Goal: Transaction & Acquisition: Download file/media

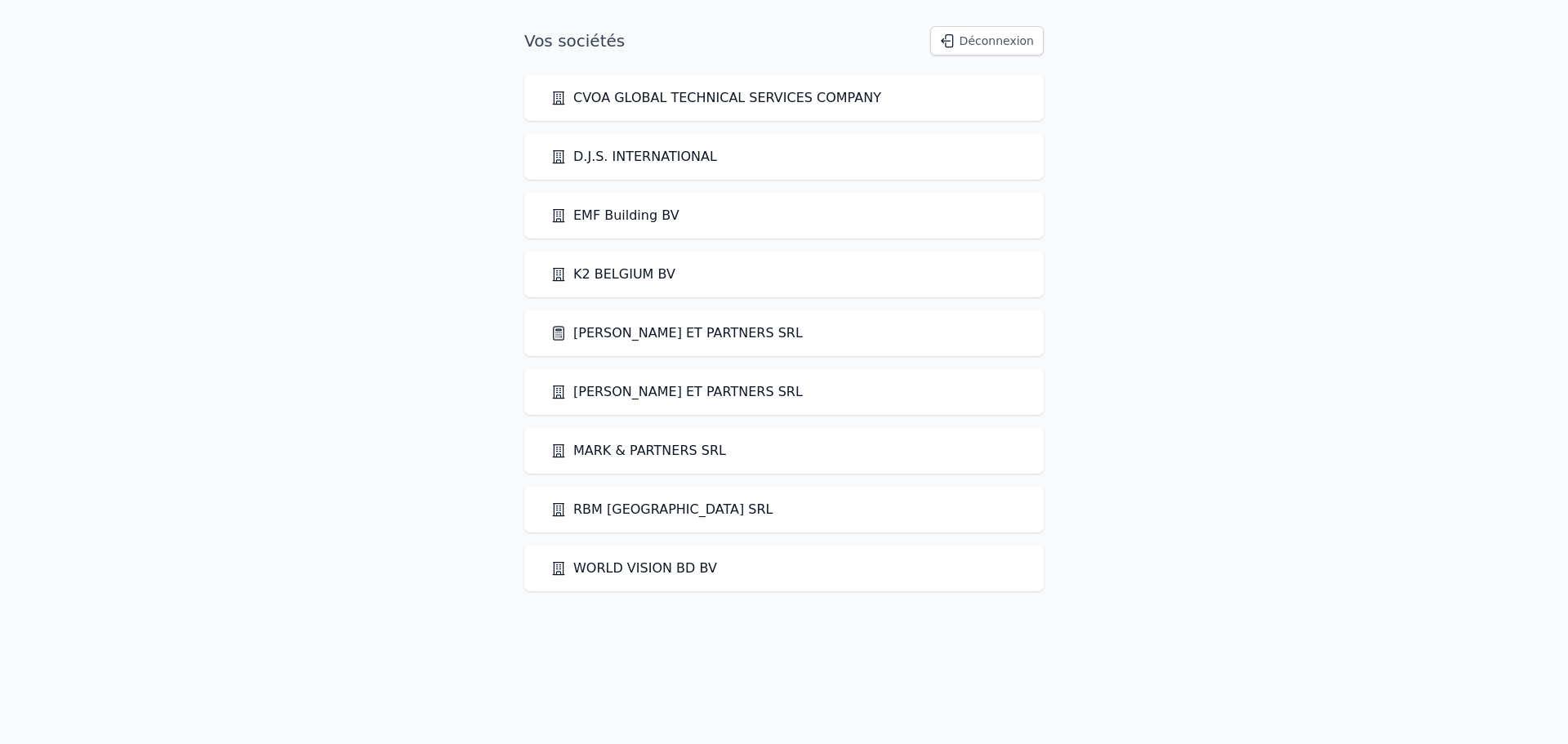
click at [637, 325] on link "[PERSON_NAME] ET PARTNERS SRL" at bounding box center [676, 333] width 252 height 19
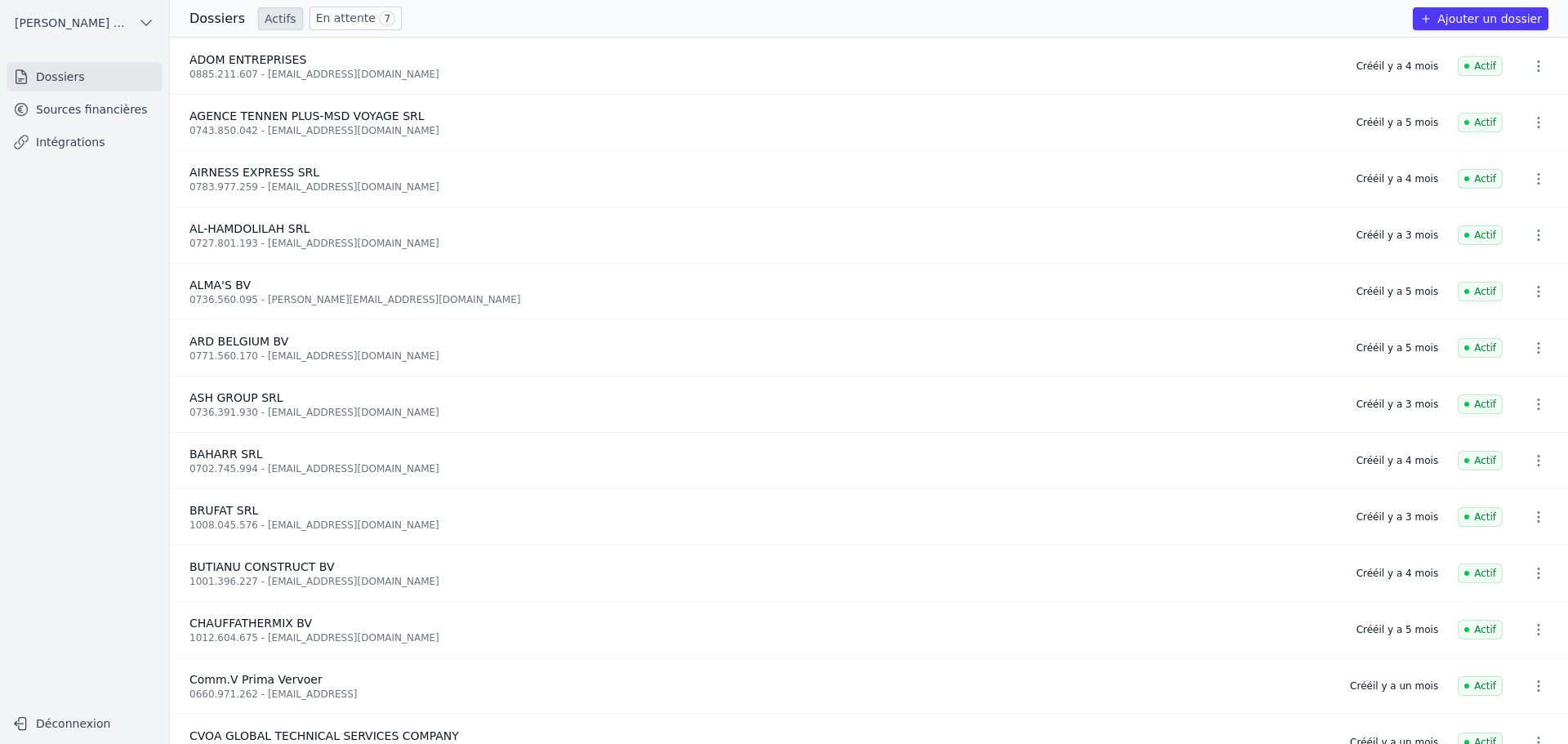
click at [80, 109] on link "Sources financières" at bounding box center [84, 109] width 156 height 30
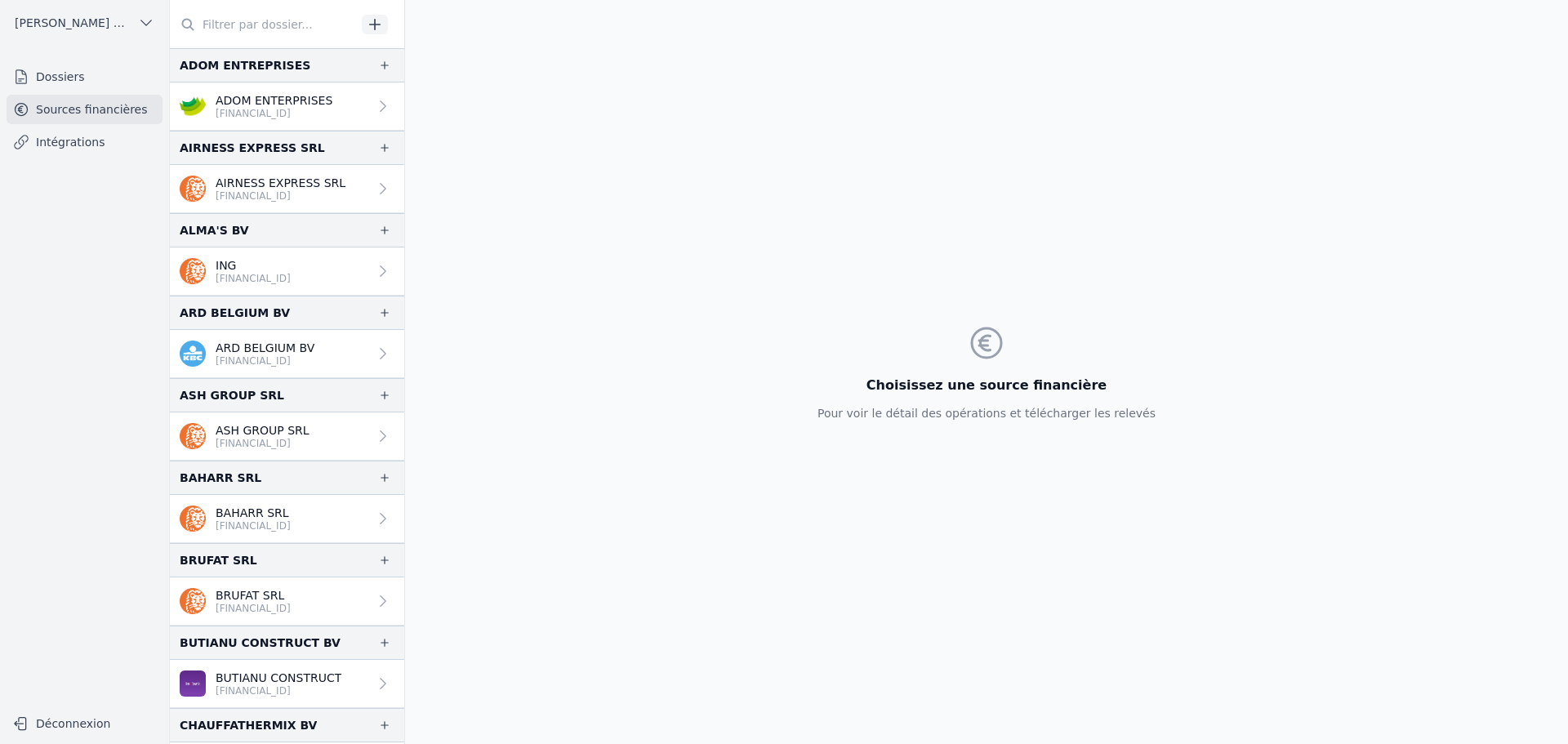
click at [276, 23] on input "text" at bounding box center [262, 25] width 186 height 30
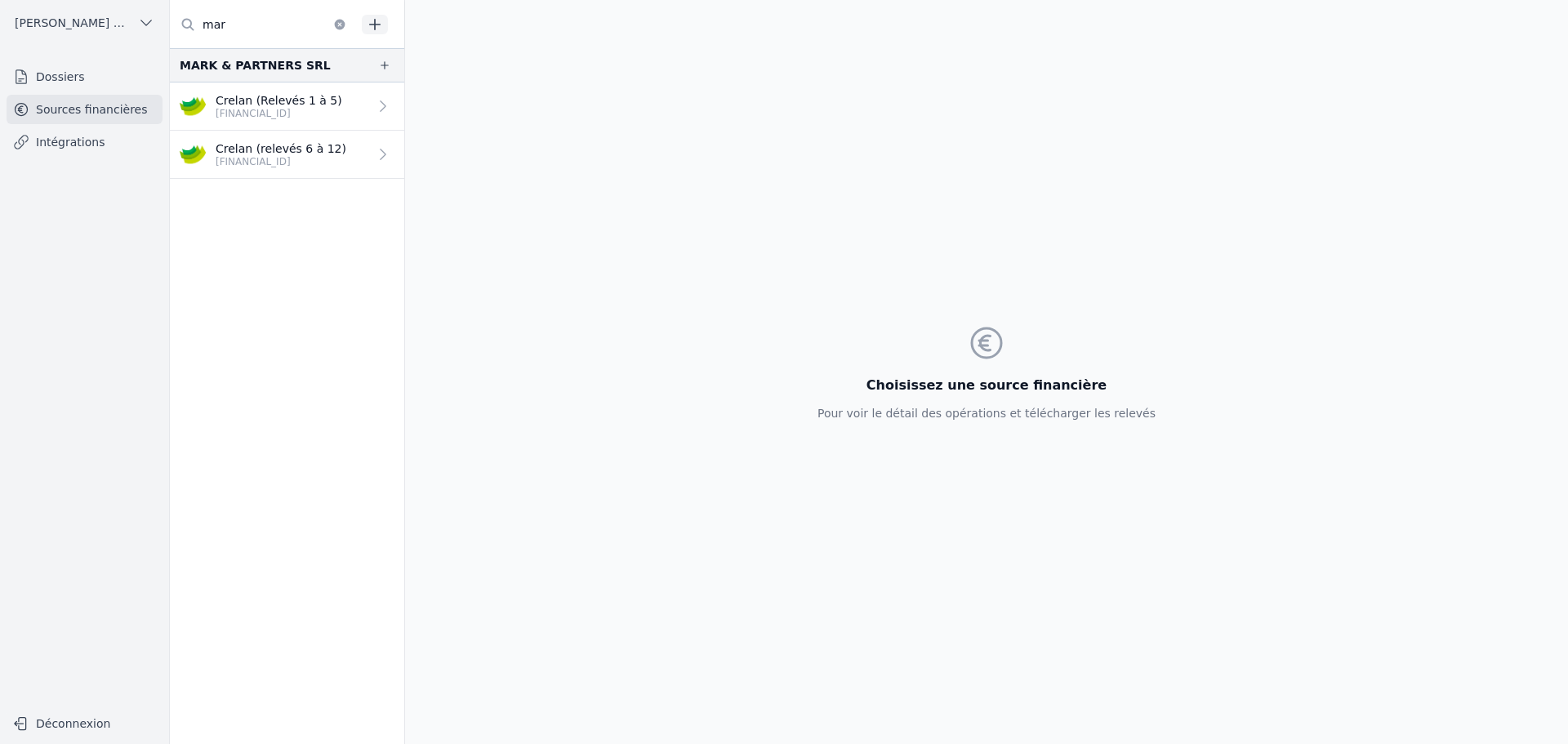
type input "mar"
click at [330, 117] on link "Crelan (Relevés 1 à 5) [FINANCIAL_ID]" at bounding box center [287, 106] width 234 height 48
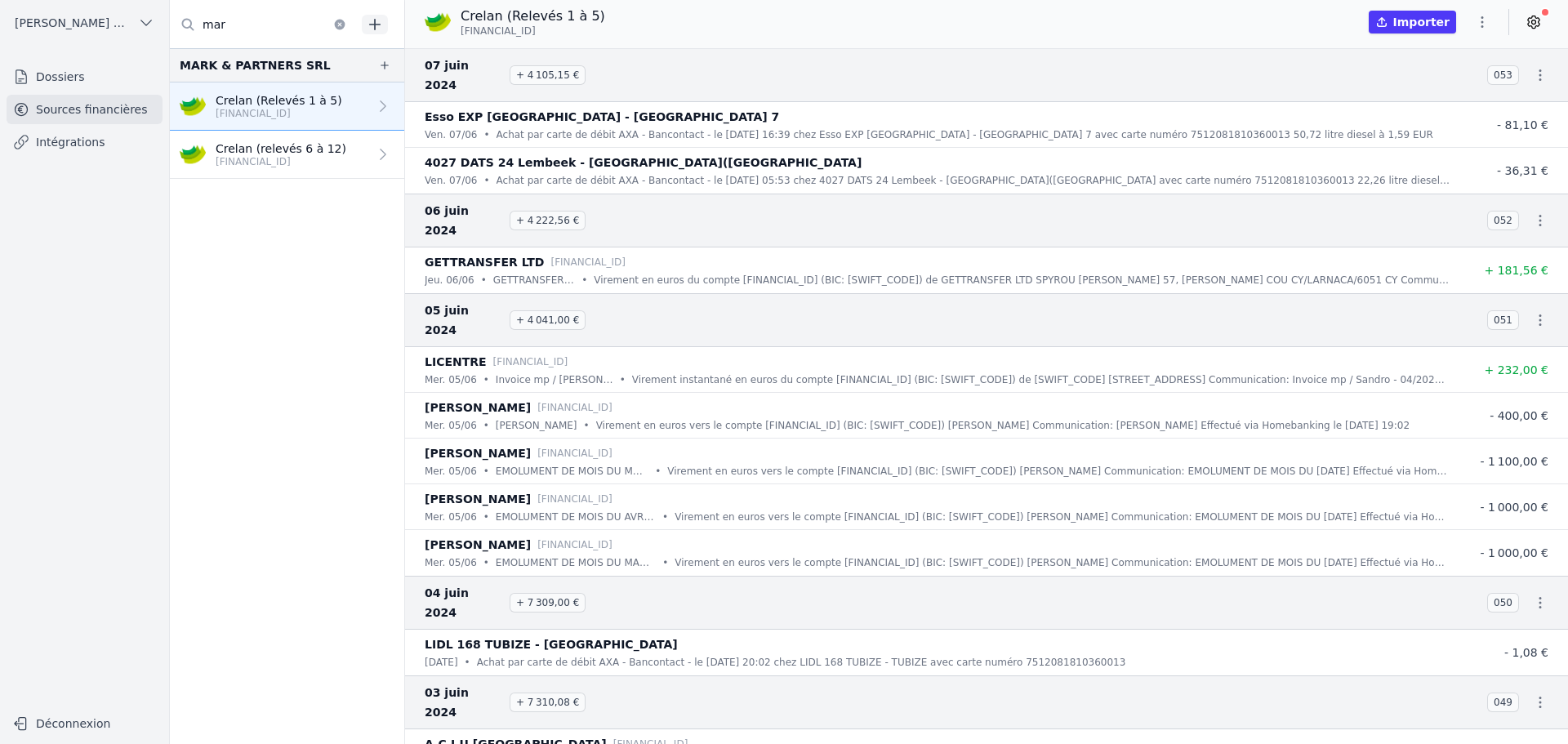
click at [1536, 67] on icon "button" at bounding box center [1540, 75] width 17 height 17
click at [1505, 92] on link "Télécharger le CODA" at bounding box center [1487, 95] width 144 height 31
click at [1540, 213] on icon "button" at bounding box center [1540, 221] width 17 height 17
click at [1508, 224] on link "Télécharger le CODA" at bounding box center [1487, 221] width 144 height 31
click at [1537, 312] on icon "button" at bounding box center [1540, 320] width 17 height 17
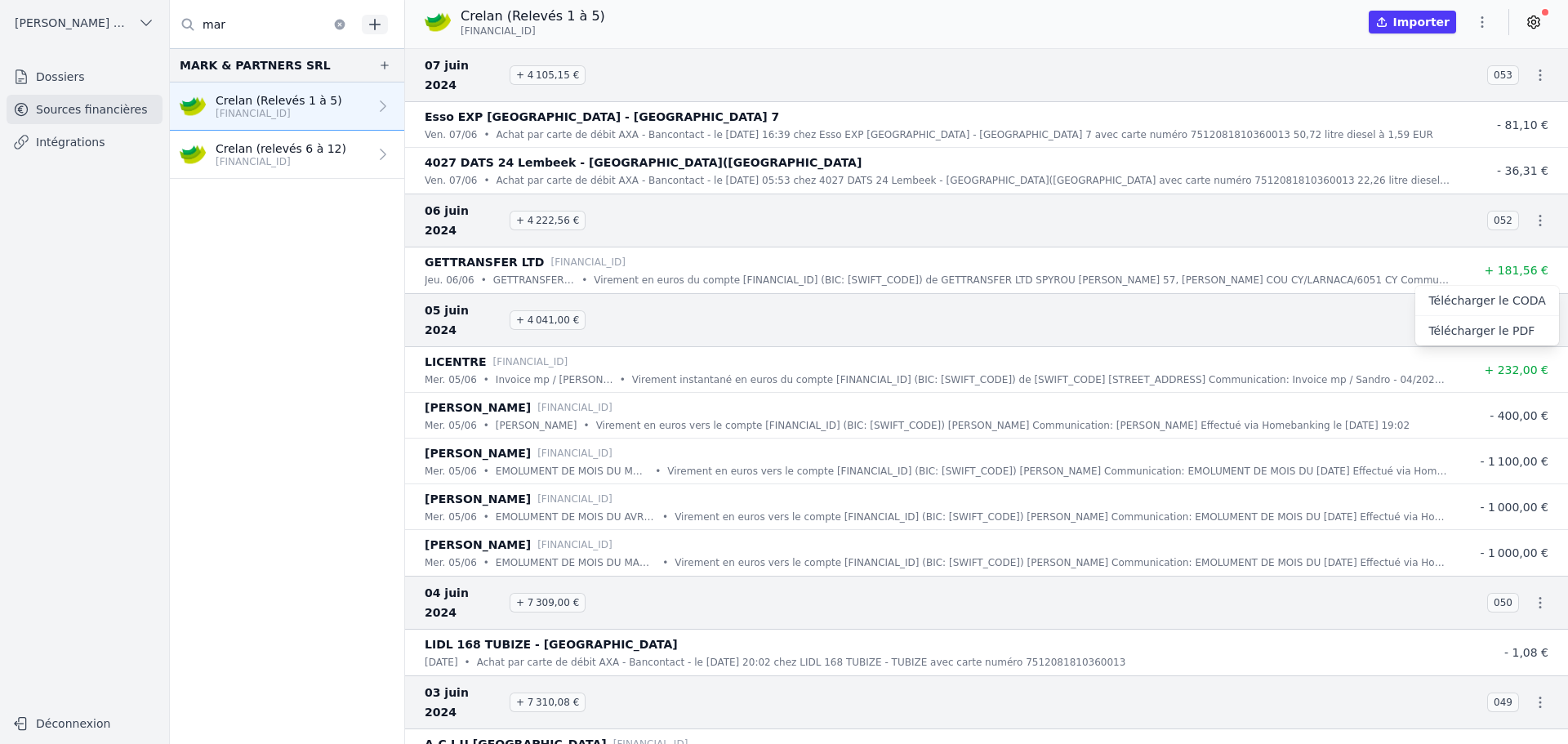
click at [1512, 297] on link "Télécharger le CODA" at bounding box center [1487, 301] width 144 height 31
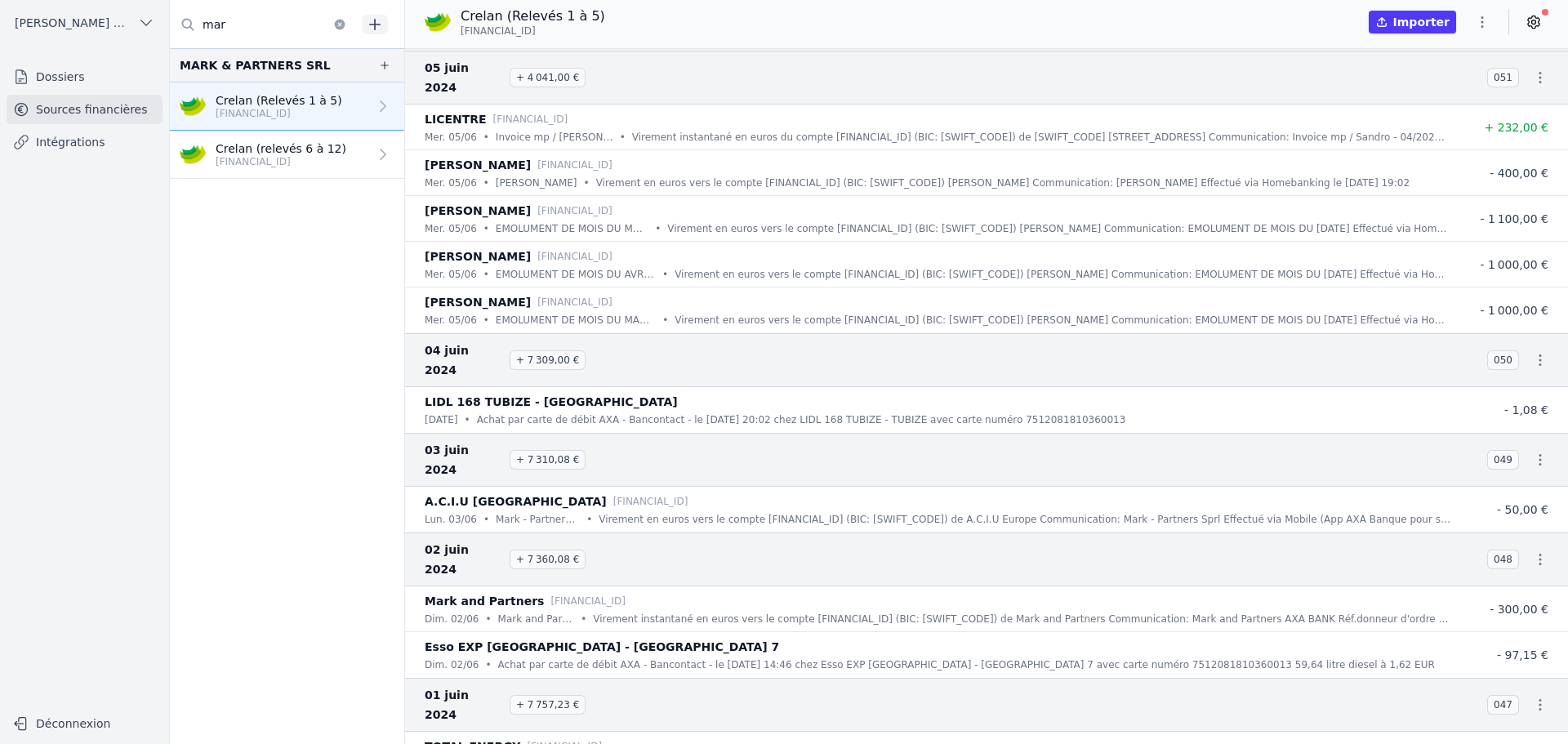
scroll to position [245, 0]
click at [1536, 349] on icon "button" at bounding box center [1540, 357] width 17 height 17
click at [1508, 325] on link "Télécharger le CODA" at bounding box center [1487, 319] width 144 height 31
click at [1533, 449] on icon "button" at bounding box center [1540, 457] width 17 height 17
click at [1508, 402] on link "Télécharger le CODA" at bounding box center [1487, 399] width 144 height 31
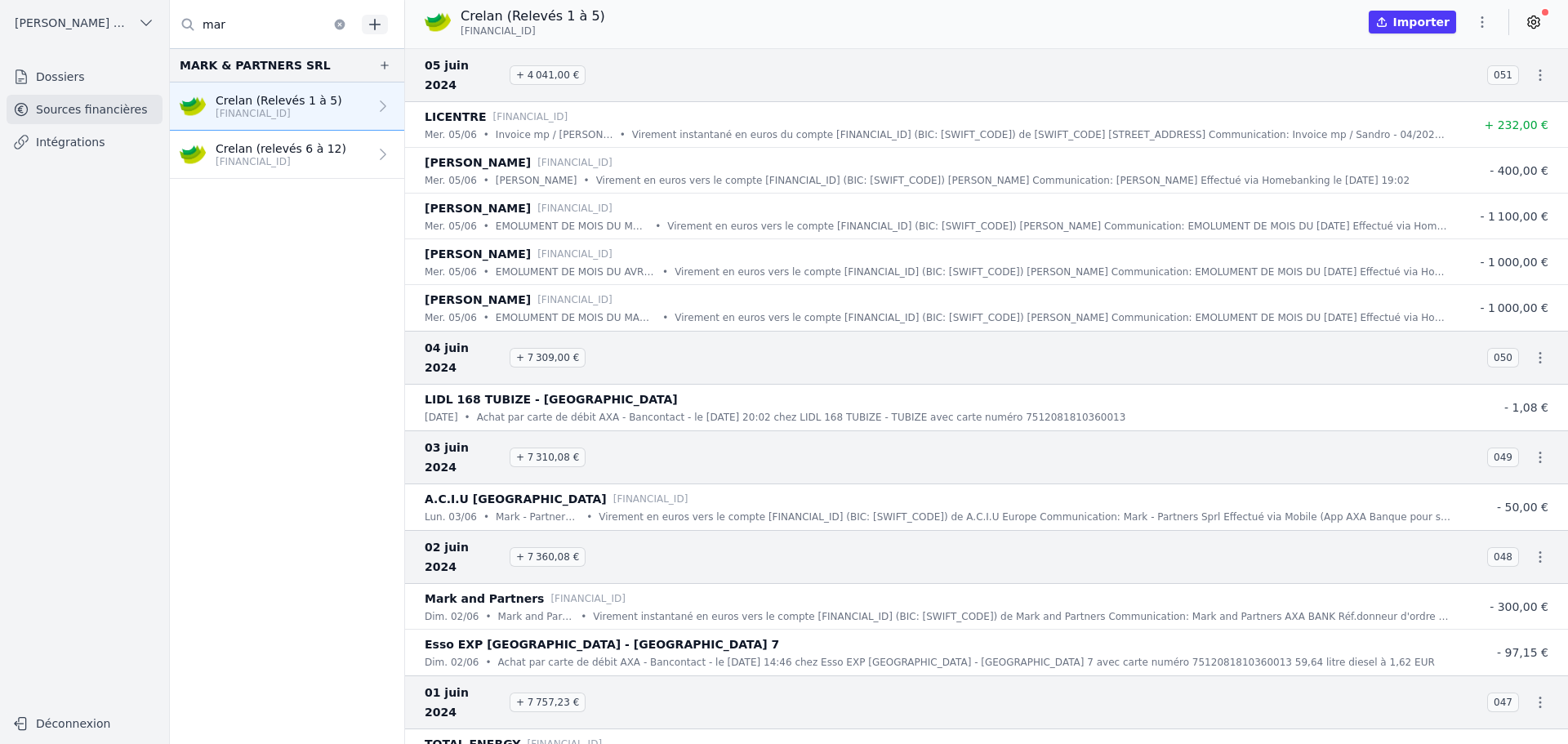
click at [1539, 551] on icon "button" at bounding box center [1540, 557] width 3 height 11
click at [1502, 480] on link "Télécharger le CODA" at bounding box center [1487, 479] width 144 height 31
click at [1532, 694] on icon "button" at bounding box center [1540, 702] width 17 height 17
click at [1520, 602] on link "Télécharger le CODA" at bounding box center [1487, 605] width 144 height 31
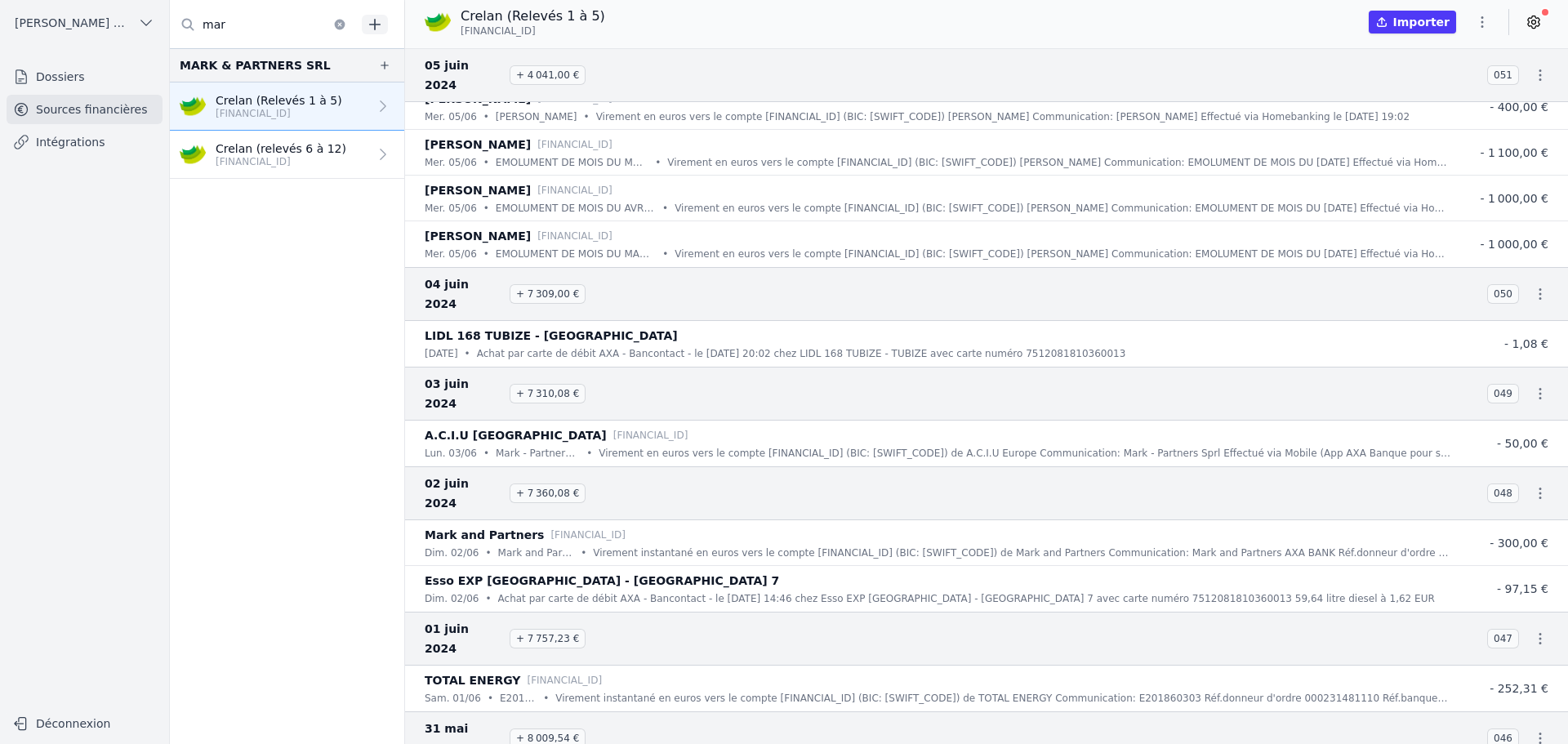
scroll to position [326, 0]
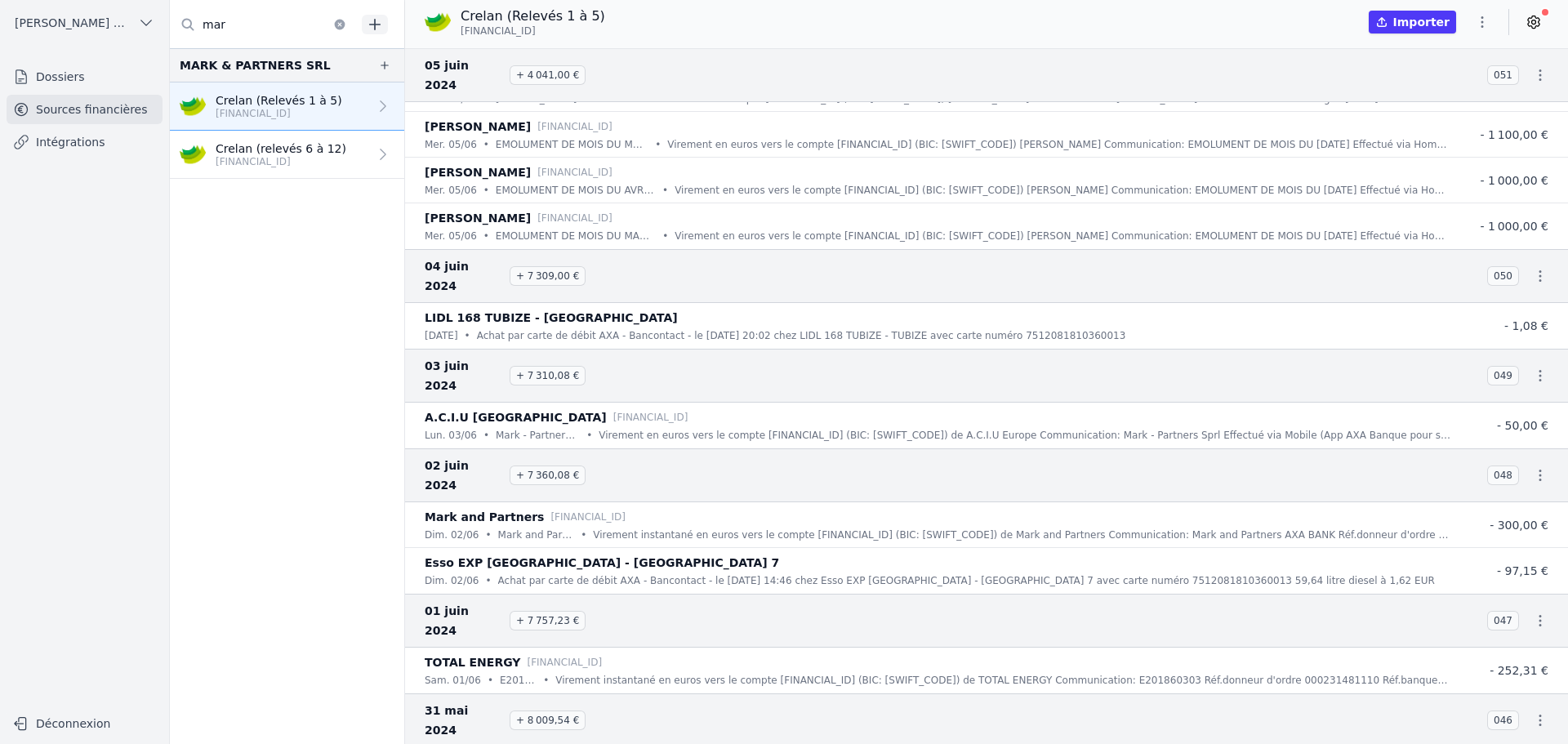
click at [1536, 712] on icon "button" at bounding box center [1540, 720] width 17 height 17
click at [1522, 600] on link "Télécharger le CODA" at bounding box center [1487, 603] width 144 height 31
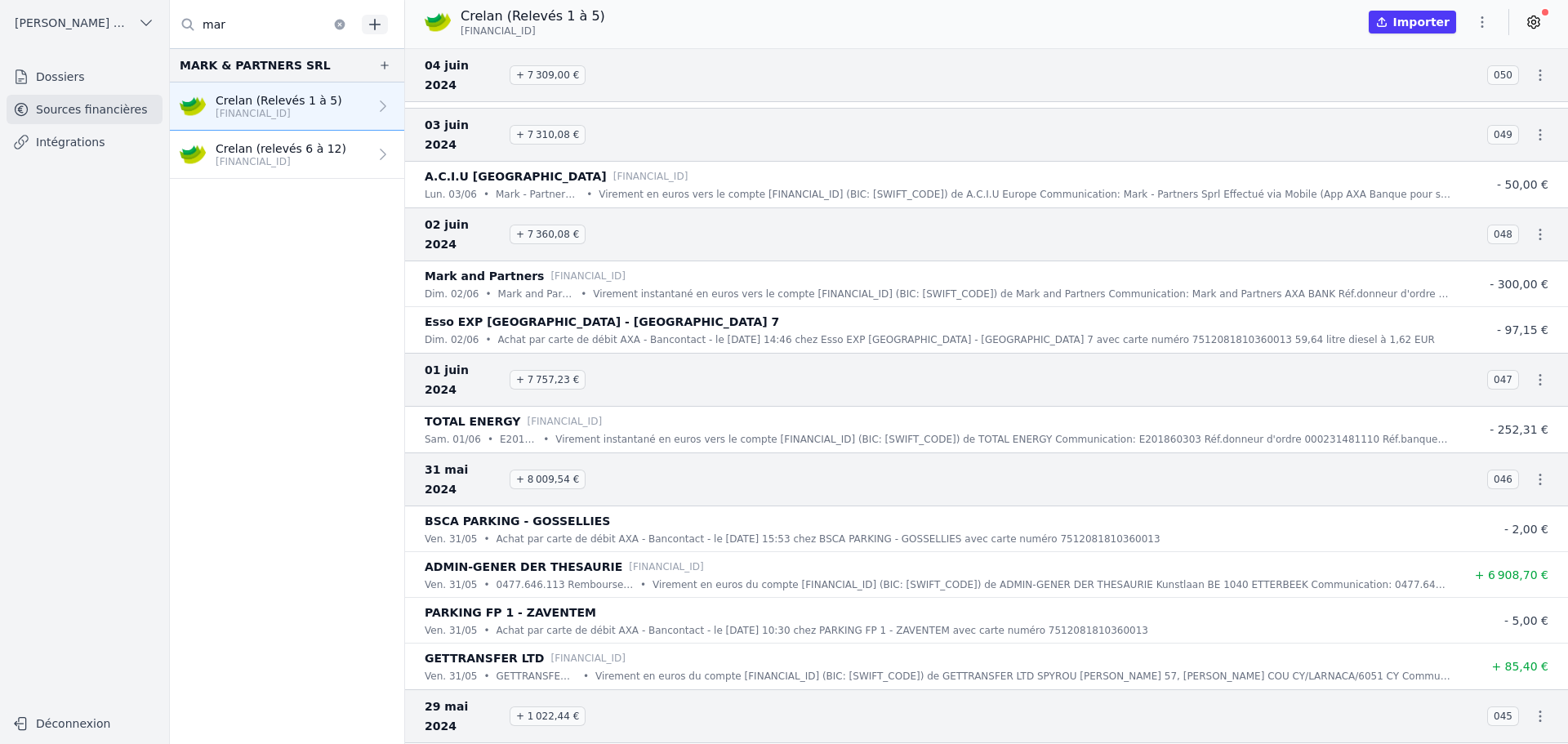
scroll to position [572, 0]
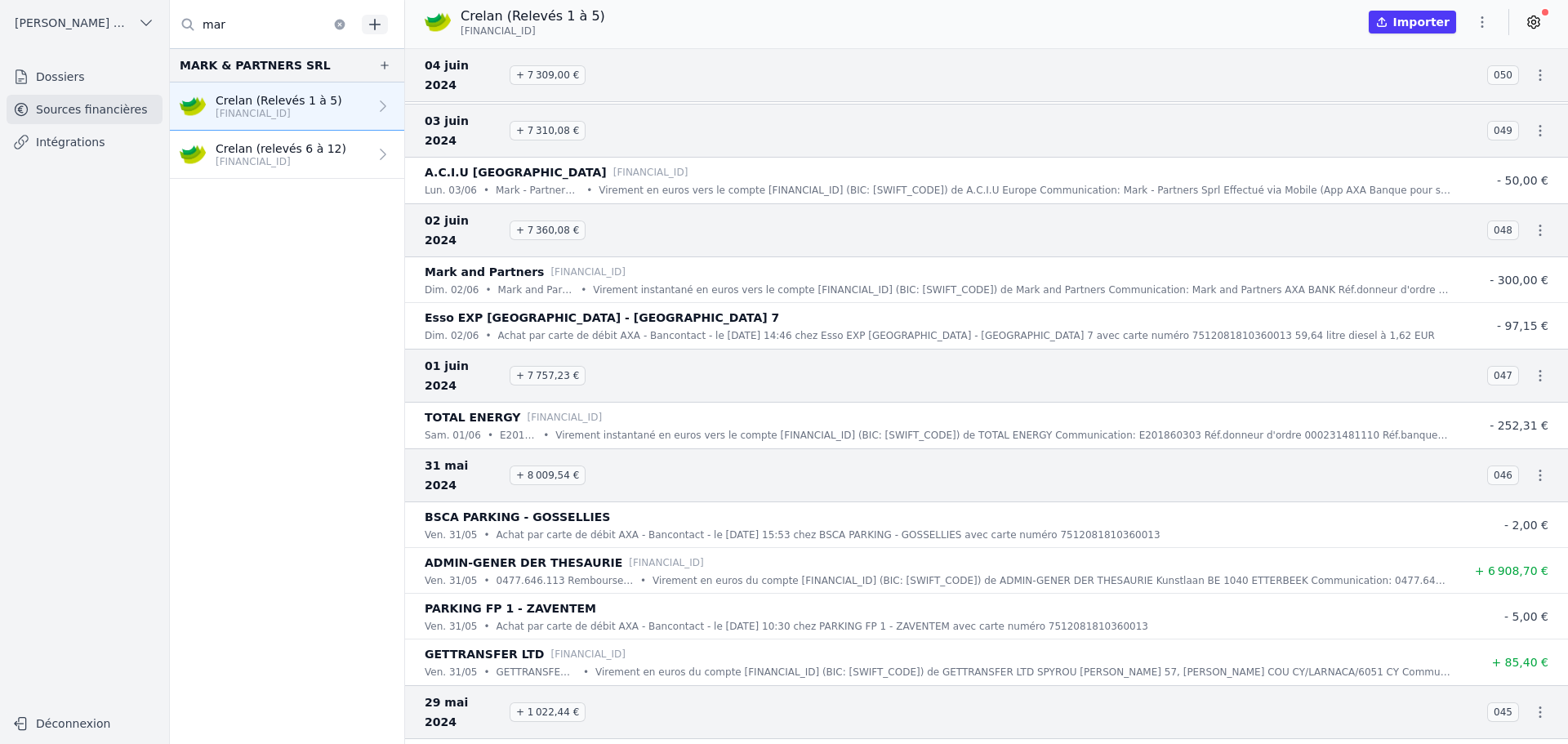
click at [1537, 705] on icon "button" at bounding box center [1540, 712] width 17 height 17
click at [1498, 581] on link "Télécharger le CODA" at bounding box center [1487, 575] width 144 height 31
